Goal: Information Seeking & Learning: Learn about a topic

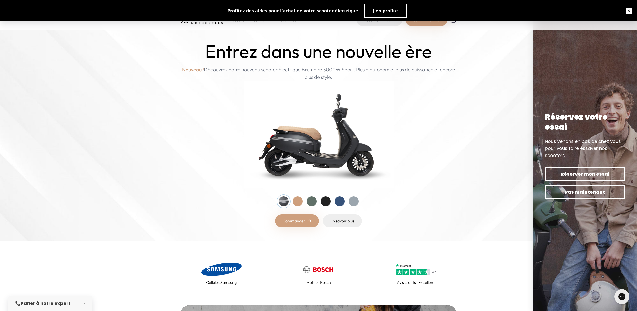
click at [627, 12] on button "button" at bounding box center [629, 11] width 16 height 16
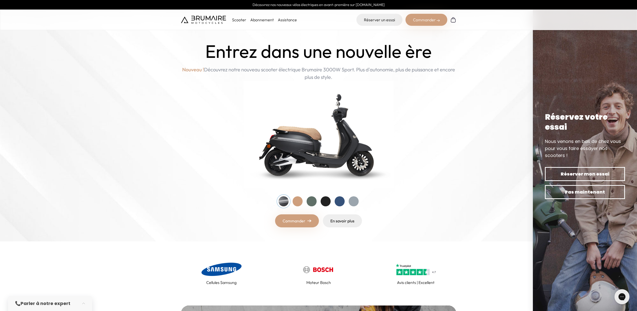
click at [236, 19] on p "Scooter" at bounding box center [239, 20] width 14 height 6
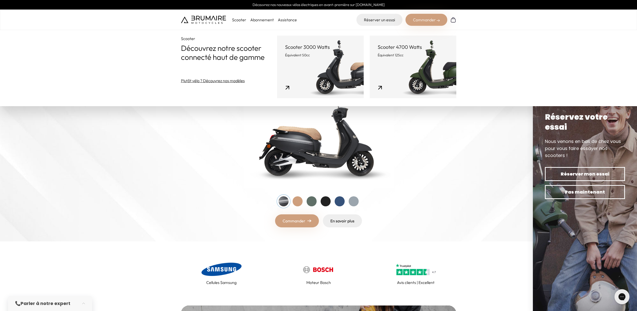
click at [391, 58] on link "Scooter 4700 Watts Équivalent 125cc" at bounding box center [413, 67] width 87 height 63
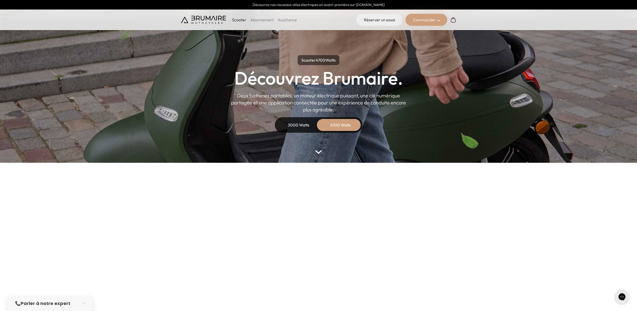
click at [318, 154] on parallax-hero "Scooter 4700 Watts Découvrez Brumaire. Deux batteries portables, un moteur élec…" at bounding box center [318, 81] width 637 height 163
click at [319, 150] on img at bounding box center [318, 152] width 7 height 4
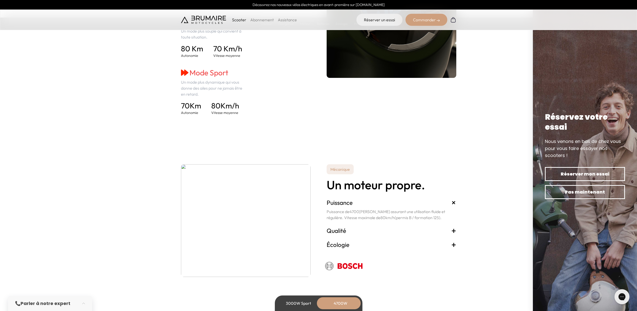
scroll to position [604, 0]
